Goal: Task Accomplishment & Management: Manage account settings

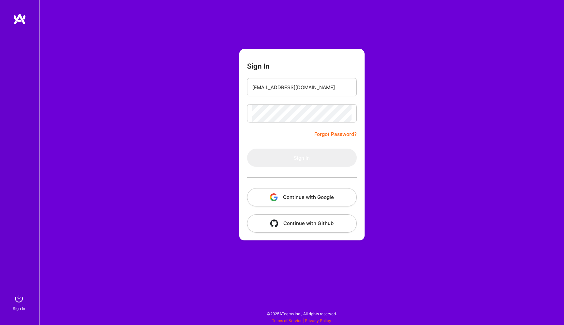
click at [302, 83] on input "[EMAIL_ADDRESS][DOMAIN_NAME]" at bounding box center [301, 87] width 99 height 17
click at [297, 86] on input "[EMAIL_ADDRESS][DOMAIN_NAME]" at bounding box center [301, 87] width 99 height 17
click at [338, 68] on form "Sign In [EMAIL_ADDRESS][DOMAIN_NAME] Forgot Password? Sign In Continue with Goo…" at bounding box center [301, 144] width 125 height 191
click at [298, 86] on input "[EMAIL_ADDRESS][DOMAIN_NAME]" at bounding box center [301, 87] width 99 height 17
type input "[EMAIL_ADDRESS][DOMAIN_NAME]"
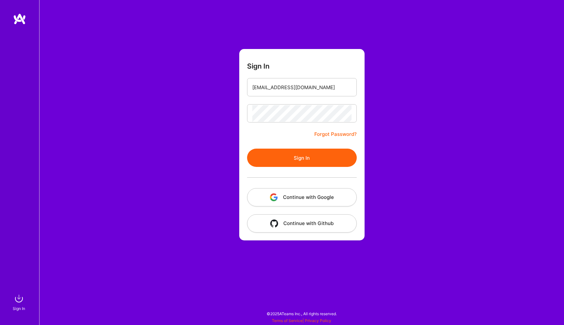
click at [314, 154] on button "Sign In" at bounding box center [302, 157] width 110 height 18
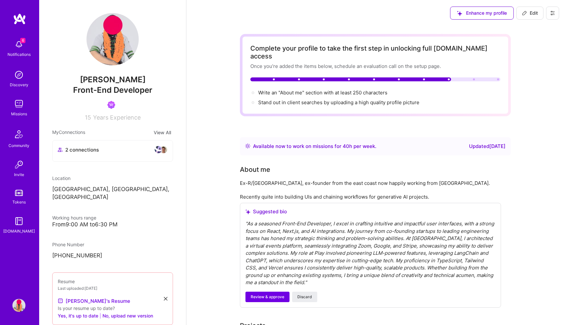
click at [19, 304] on img at bounding box center [18, 305] width 13 height 13
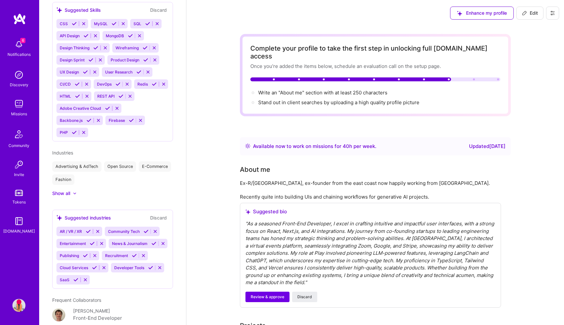
click at [552, 10] on button at bounding box center [552, 13] width 13 height 13
click at [533, 10] on button "Edit" at bounding box center [529, 13] width 27 height 13
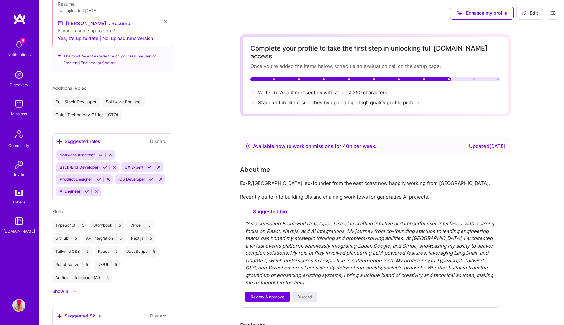
select select "US"
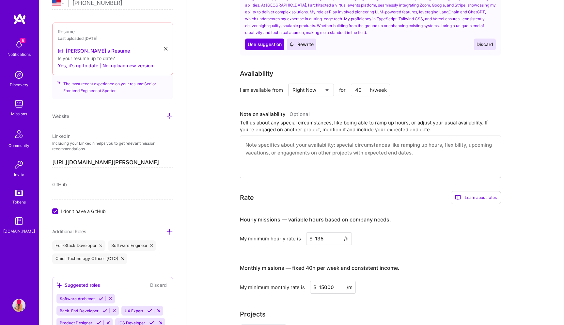
scroll to position [227, 0]
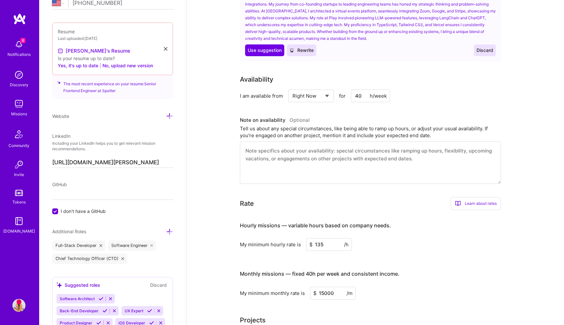
select select "Not Available"
click option "Not Available" at bounding box center [0, 0] width 0 height 0
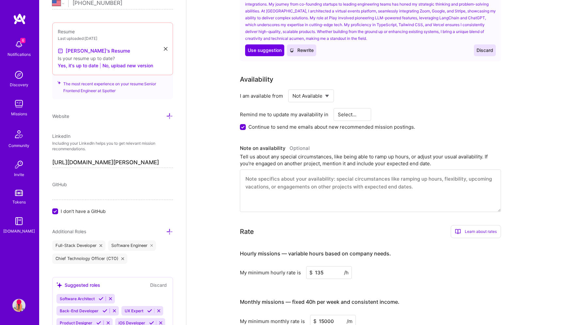
select select "3 Months"
click option "3 Months" at bounding box center [0, 0] width 0 height 0
click at [242, 124] on input "Continue to send me emails about new recommended mission postings." at bounding box center [244, 127] width 6 height 6
checkbox input "false"
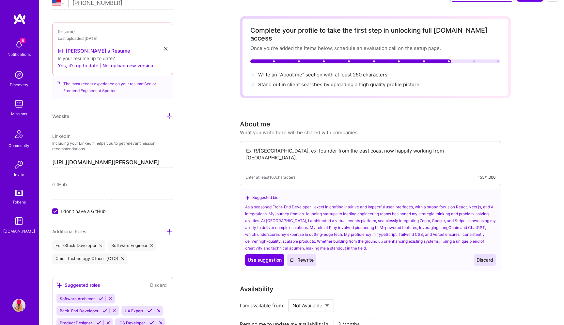
scroll to position [0, 0]
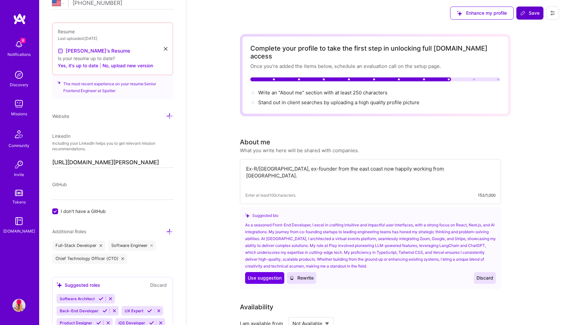
click at [530, 15] on span "Save" at bounding box center [529, 13] width 19 height 7
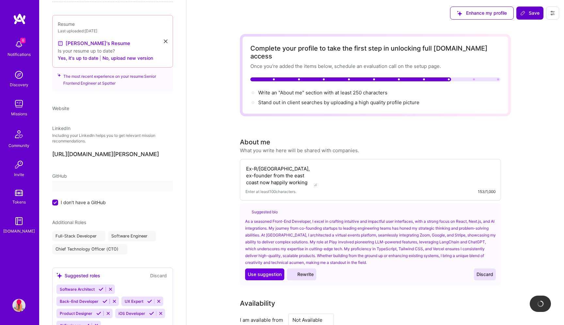
scroll to position [248, 0]
